Goal: Task Accomplishment & Management: Manage account settings

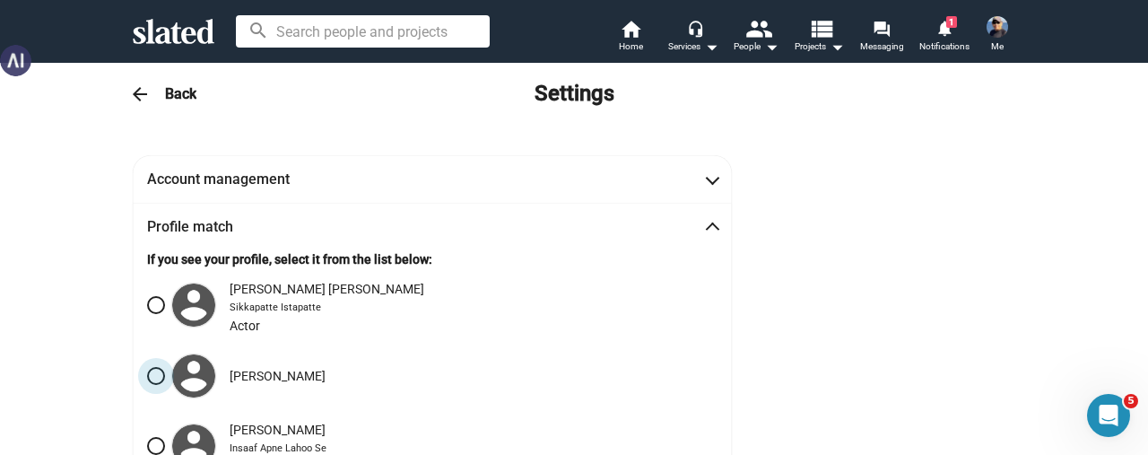
click at [165, 378] on span "[PERSON_NAME]" at bounding box center [245, 376] width 161 height 50
click at [160, 378] on input "[PERSON_NAME]" at bounding box center [156, 376] width 18 height 18
radio input "true"
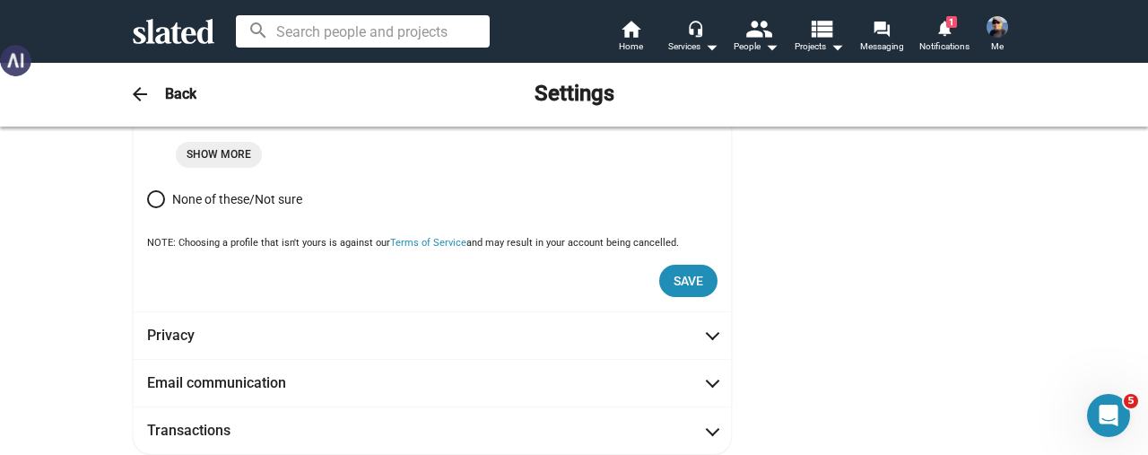
scroll to position [986, 0]
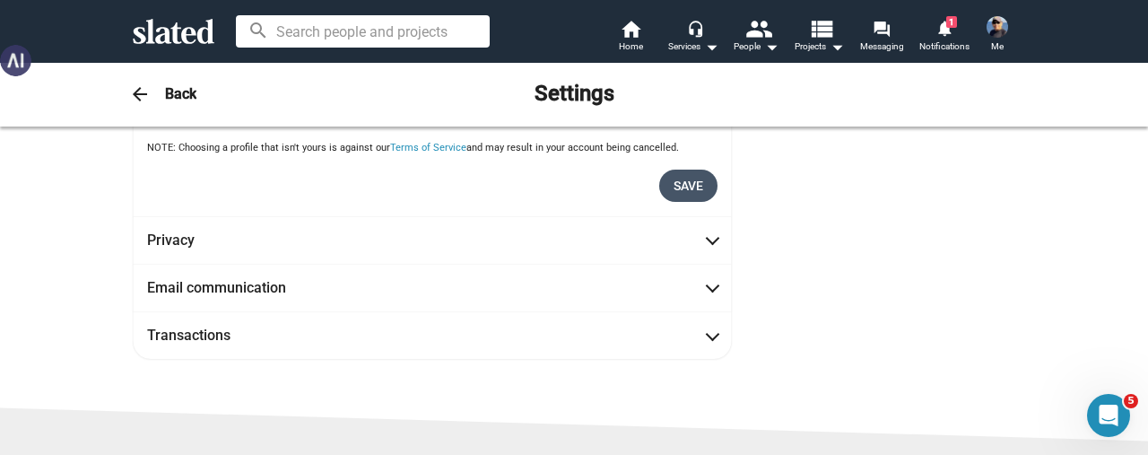
click at [680, 195] on span "Save" at bounding box center [689, 185] width 30 height 32
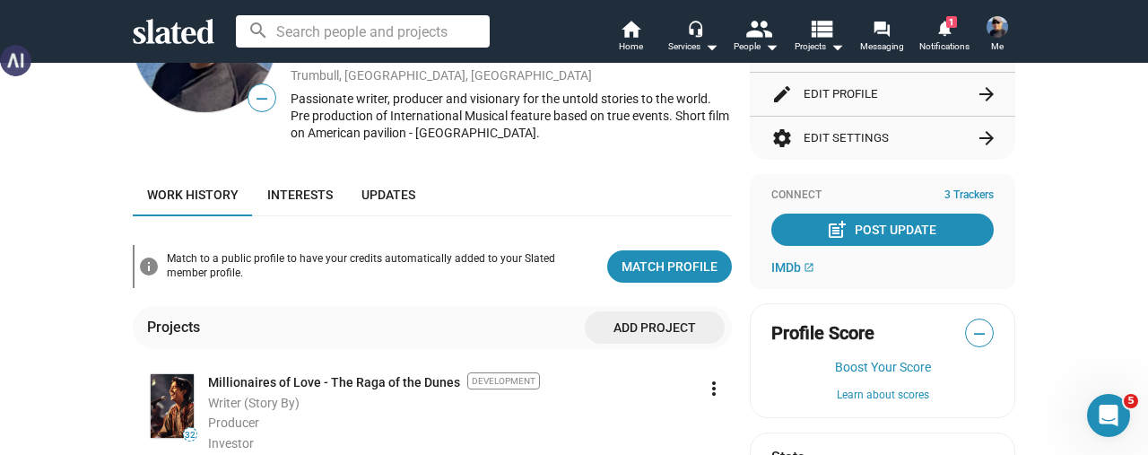
scroll to position [179, 0]
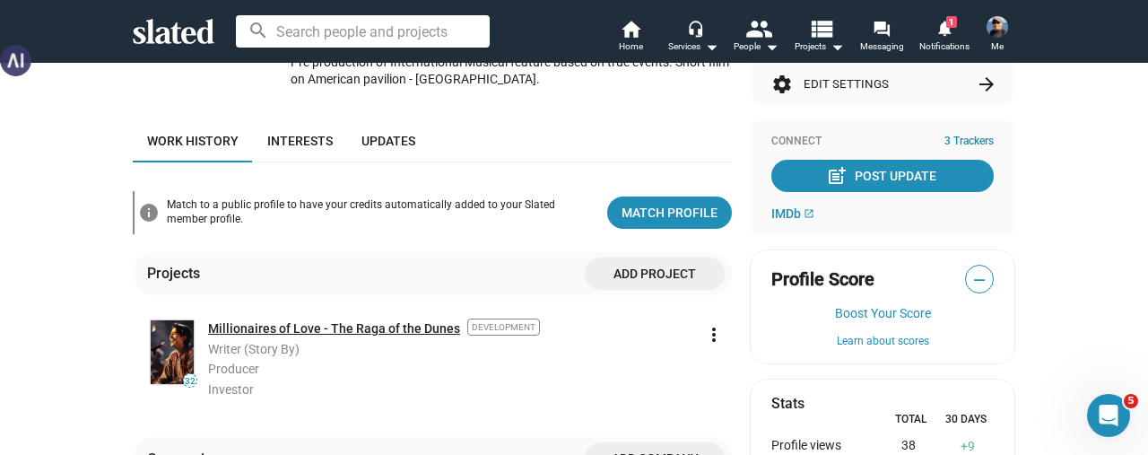
click at [285, 320] on link "Millionaires of Love - The Raga of the Dunes" at bounding box center [334, 328] width 252 height 17
